Goal: Find specific page/section: Find specific page/section

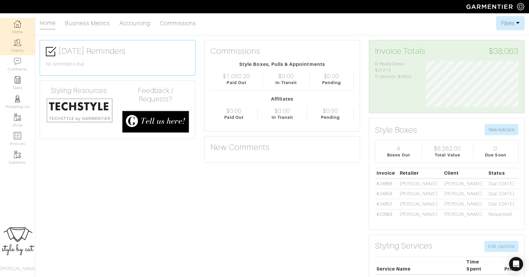
scroll to position [46, 102]
click at [18, 44] on img at bounding box center [17, 42] width 7 height 7
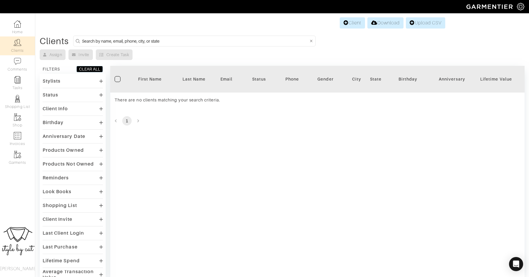
click at [158, 43] on input at bounding box center [195, 40] width 226 height 7
type input "[PERSON_NAME]"
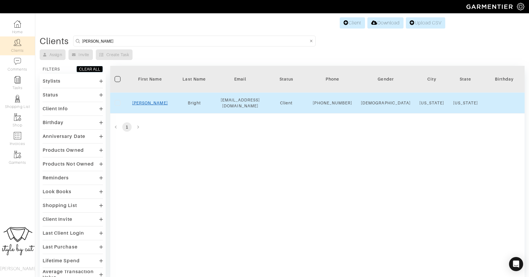
click at [152, 105] on link "[PERSON_NAME]" at bounding box center [150, 103] width 36 height 5
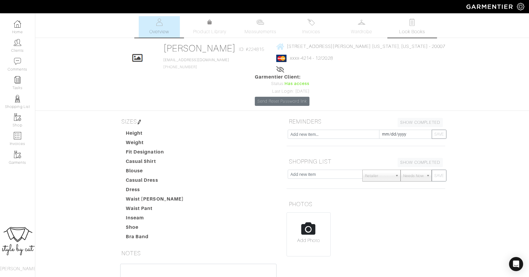
click at [401, 26] on link "Look Books" at bounding box center [411, 26] width 41 height 21
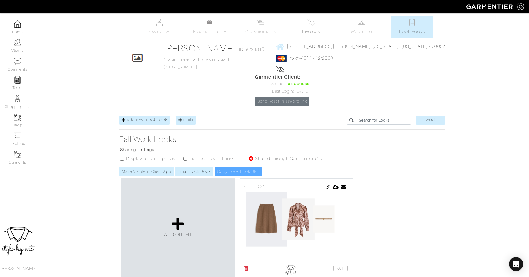
click at [306, 26] on link "Invoices" at bounding box center [310, 26] width 41 height 21
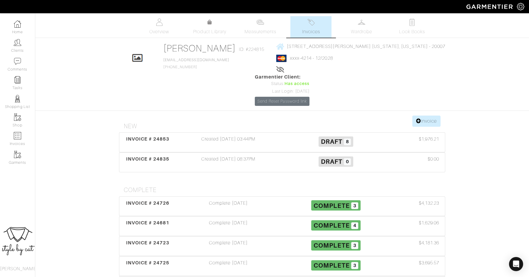
scroll to position [0, 0]
